Goal: Information Seeking & Learning: Compare options

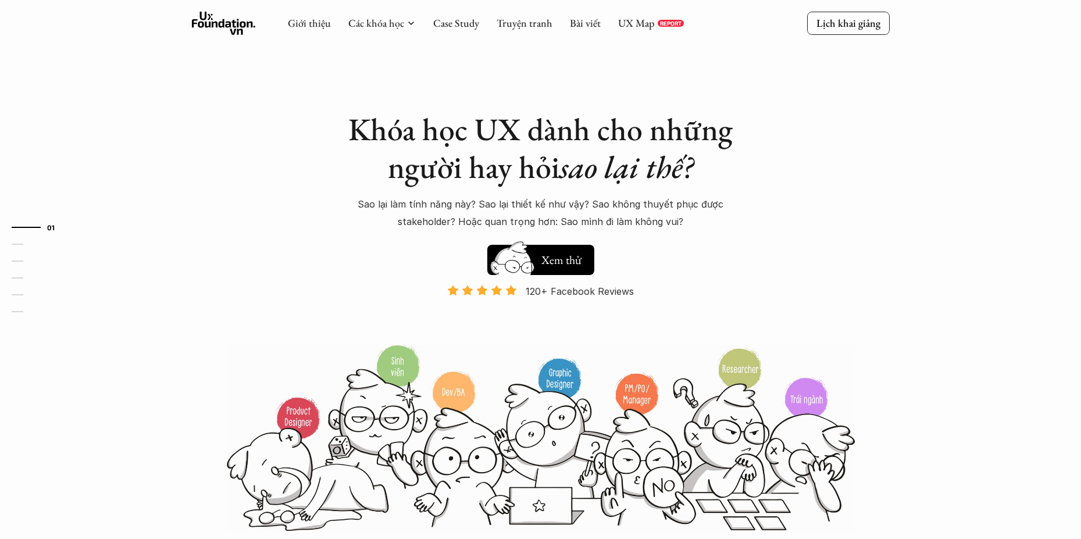
drag, startPoint x: 793, startPoint y: 34, endPoint x: 847, endPoint y: 38, distance: 54.2
click at [795, 34] on div "Giới thiệu Các khóa học Case Study Truyện tranh Bài viết UX Map REPORT Lịch kha…" at bounding box center [541, 23] width 698 height 23
click at [877, 37] on div "Giới thiệu Các khóa học Case Study Truyện tranh Bài viết UX Map REPORT Lịch kha…" at bounding box center [540, 24] width 1081 height 48
click at [858, 24] on p "Lịch khai giảng" at bounding box center [848, 22] width 64 height 13
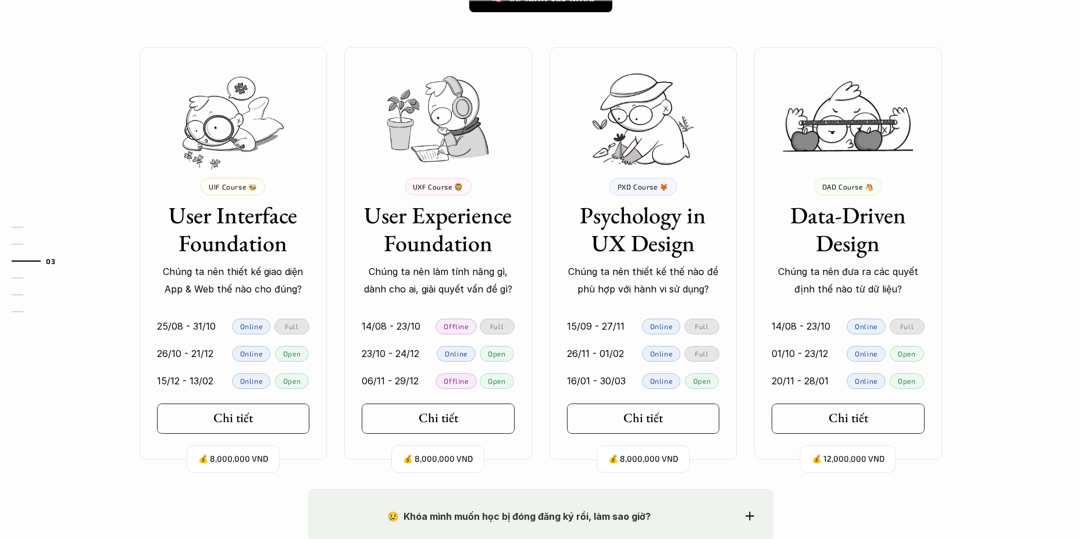
scroll to position [1057, 0]
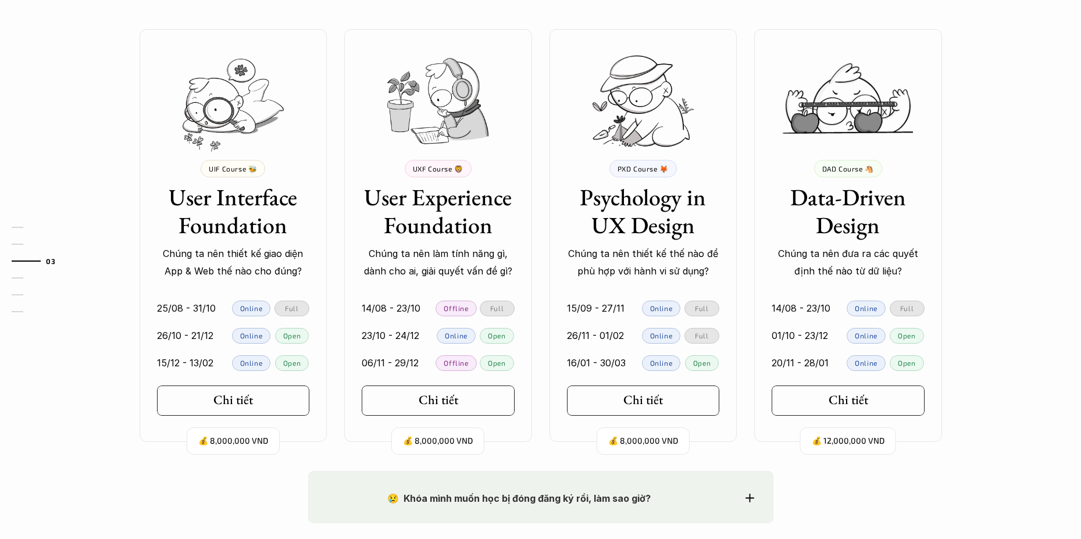
click at [249, 308] on p "Online" at bounding box center [251, 308] width 23 height 8
click at [285, 334] on p "Open" at bounding box center [291, 335] width 17 height 8
drag, startPoint x: 299, startPoint y: 337, endPoint x: 254, endPoint y: 337, distance: 45.4
click at [254, 337] on div "26/10 - 21/12 Online Open" at bounding box center [233, 336] width 153 height 16
click at [254, 400] on div "Chi tiết" at bounding box center [236, 399] width 55 height 15
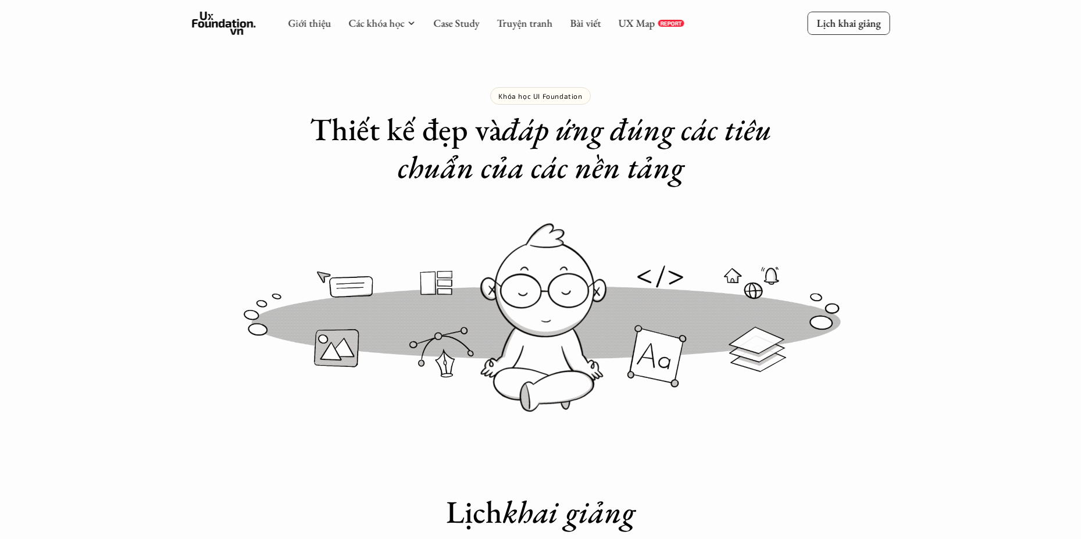
click at [843, 6] on div "Giới thiệu Các khóa học Case Study Truyện tranh Bài viết UX Map REPORT Lịch kha…" at bounding box center [540, 23] width 1081 height 47
click at [834, 17] on p "Lịch khai giảng" at bounding box center [848, 22] width 64 height 13
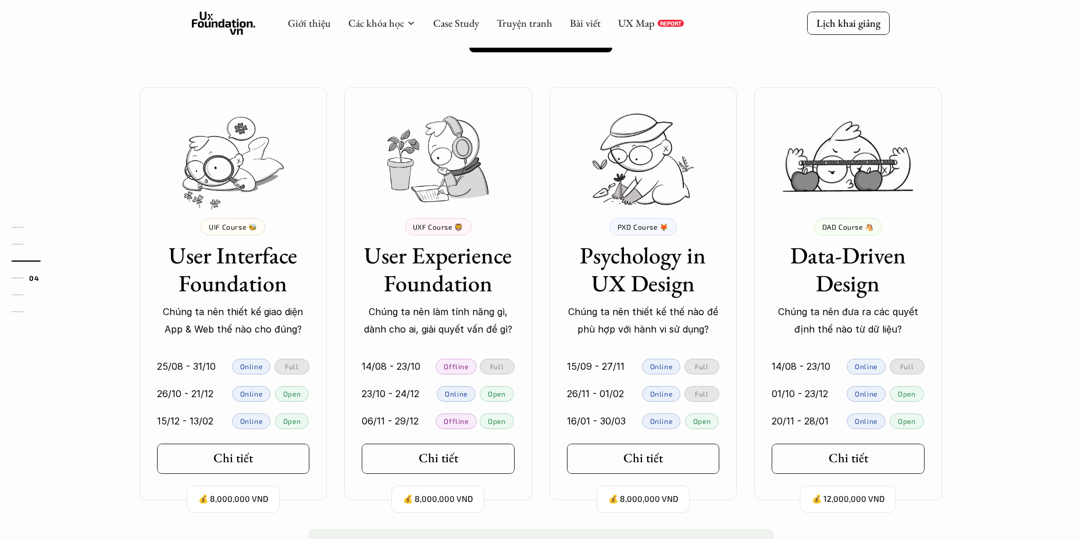
scroll to position [766, 0]
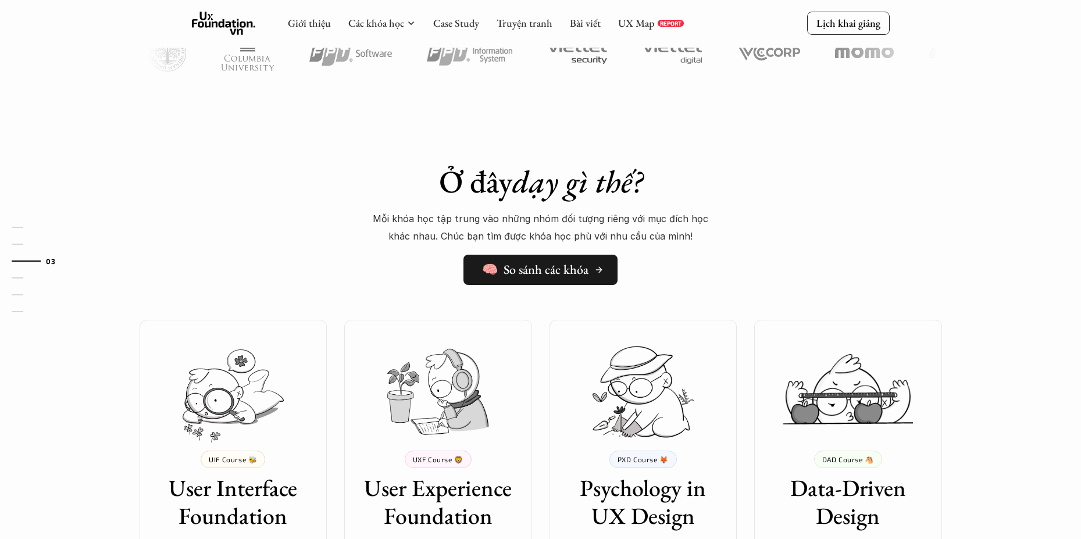
click at [533, 273] on h5 "🧠 So sánh các khóa" at bounding box center [535, 269] width 106 height 15
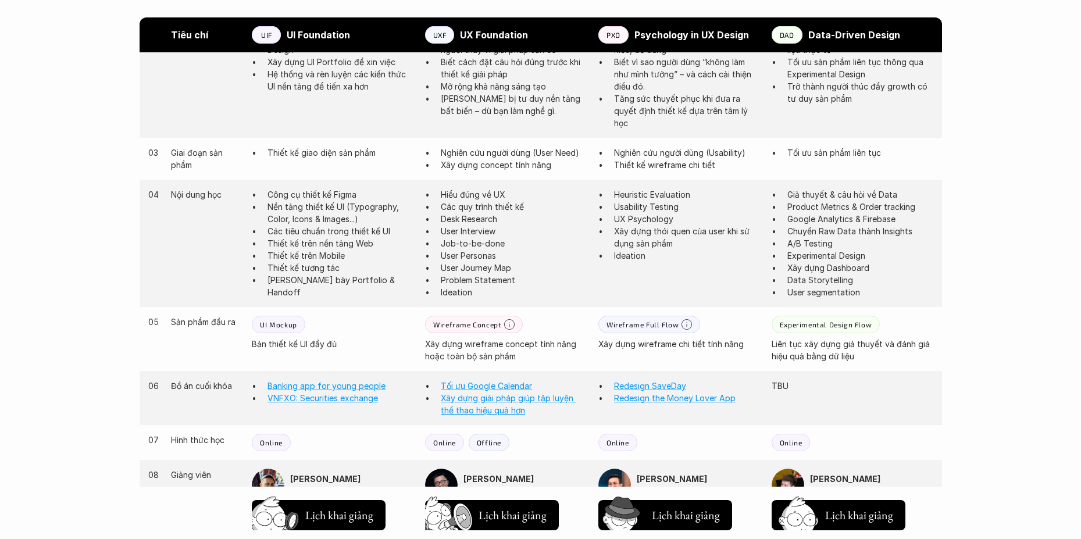
scroll to position [814, 0]
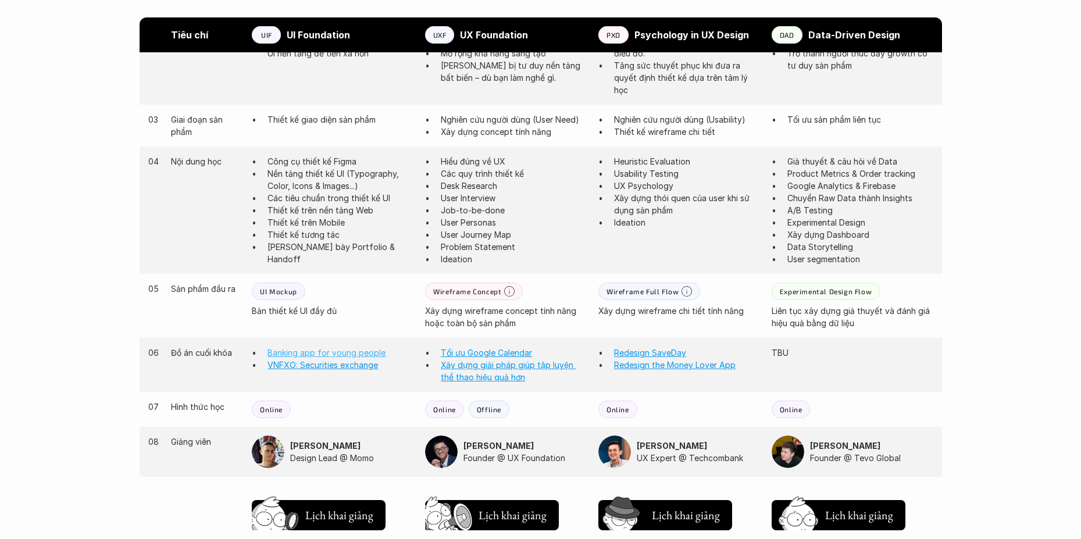
click at [324, 352] on link "Banking app for young people" at bounding box center [326, 353] width 118 height 10
click at [329, 365] on link "VNFXO: Securities exchange" at bounding box center [322, 365] width 110 height 10
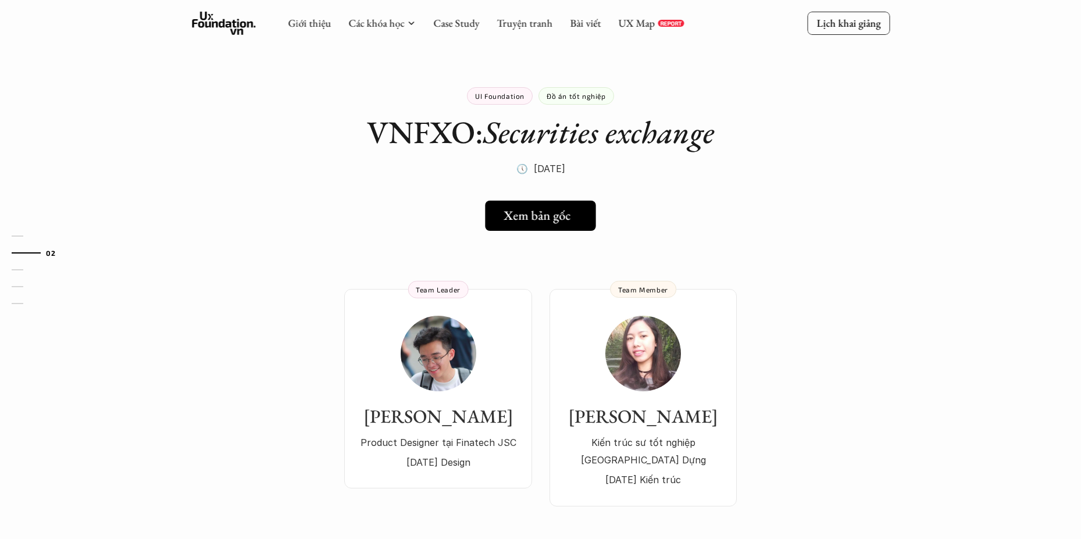
click at [533, 212] on h5 "Xem bản gốc" at bounding box center [537, 215] width 67 height 15
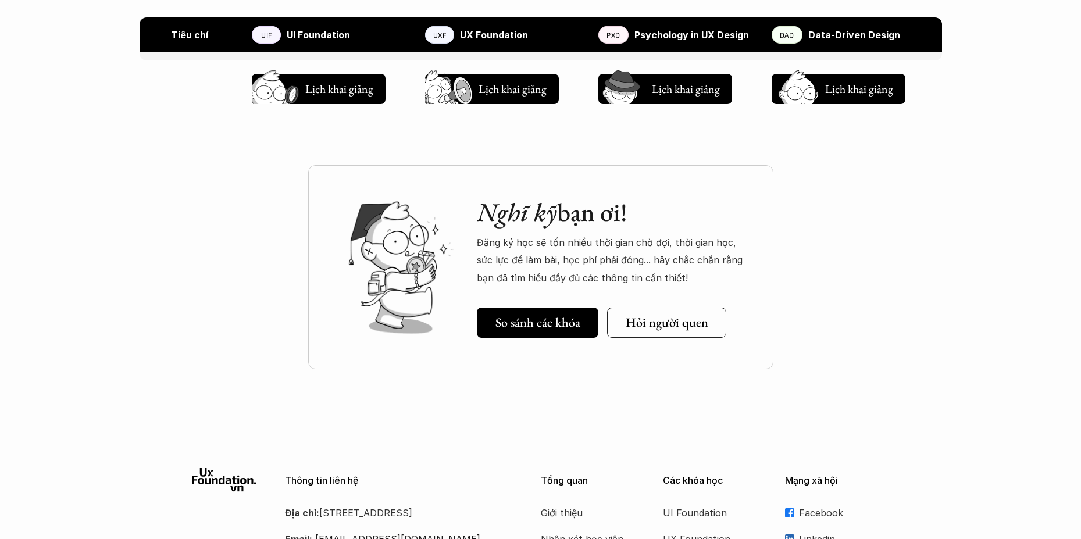
scroll to position [1512, 0]
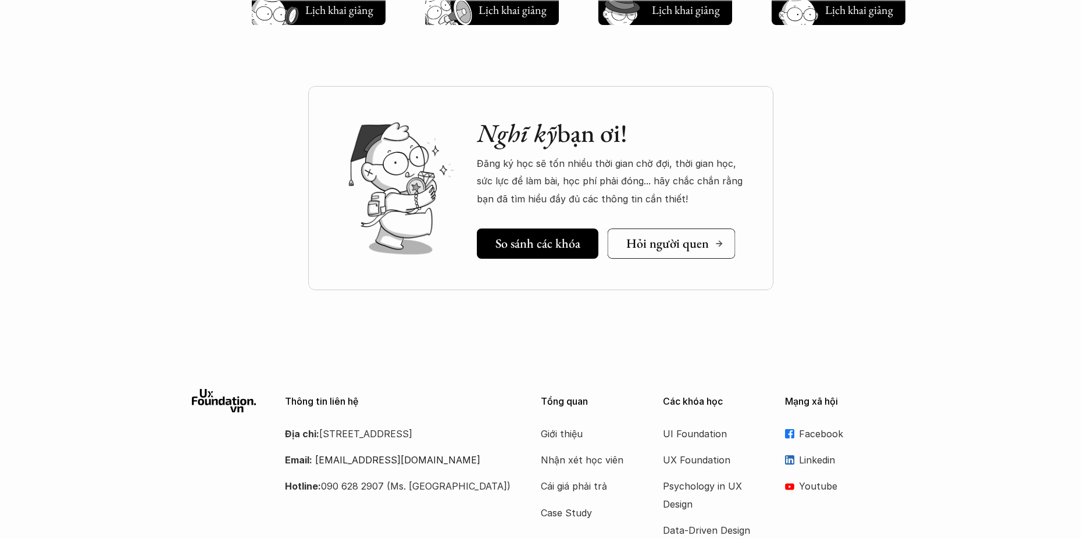
click at [639, 240] on h5 "Hỏi người quen" at bounding box center [667, 243] width 83 height 15
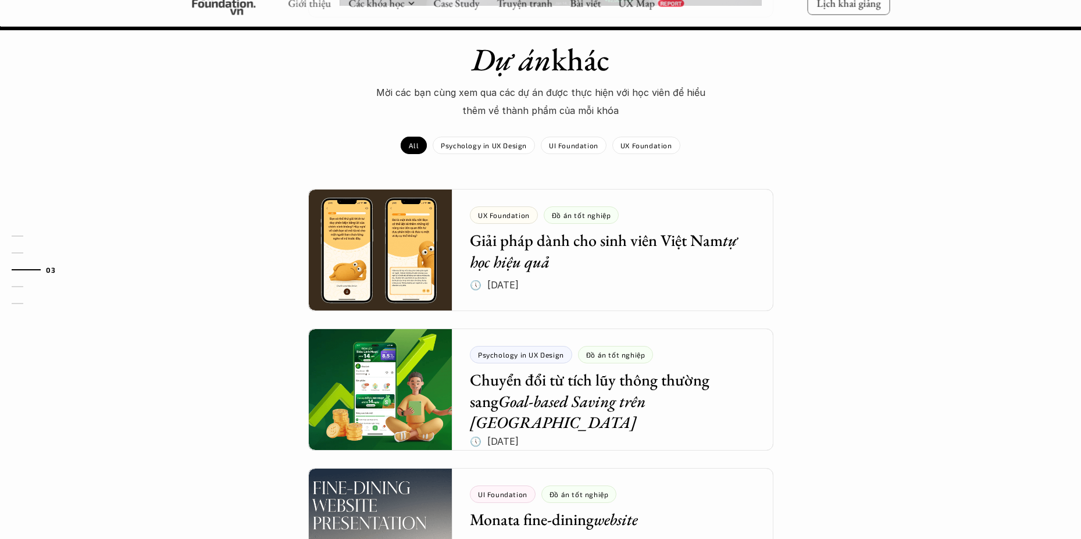
scroll to position [1279, 0]
